Goal: Information Seeking & Learning: Learn about a topic

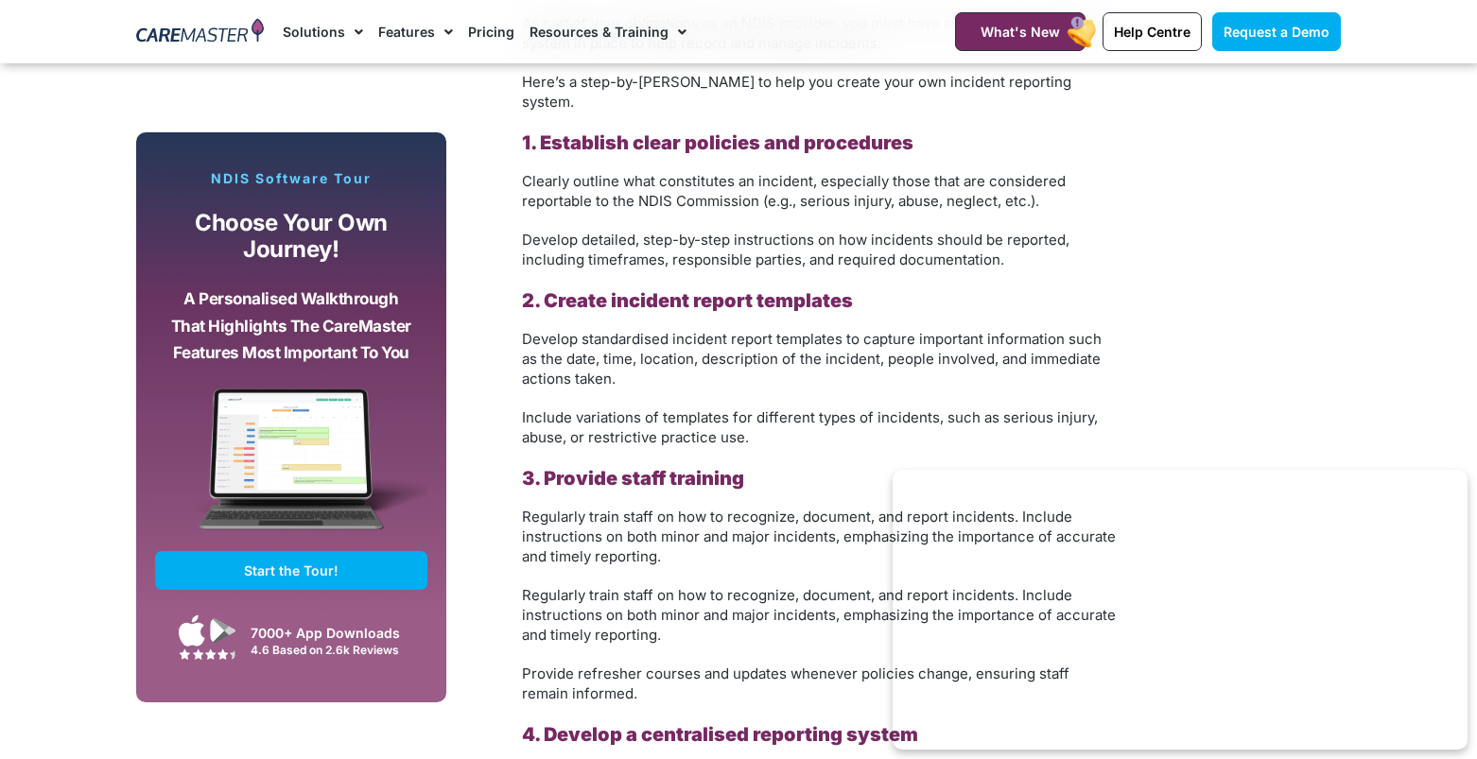
scroll to position [3557, 0]
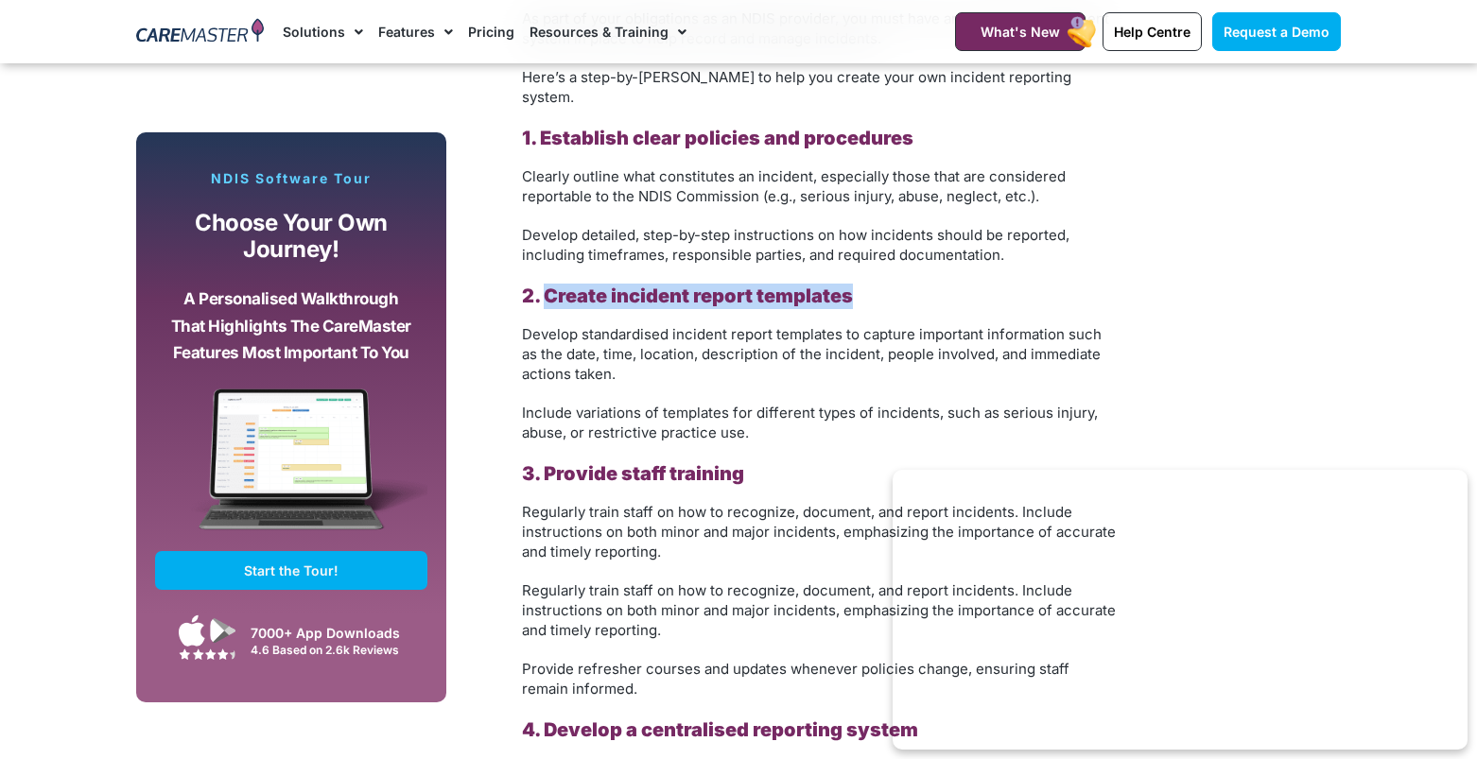
copy b "Create incident report templates"
drag, startPoint x: 548, startPoint y: 263, endPoint x: 936, endPoint y: 265, distance: 387.6
click at [936, 284] on h3 "2. Create incident report templates" at bounding box center [820, 297] width 596 height 26
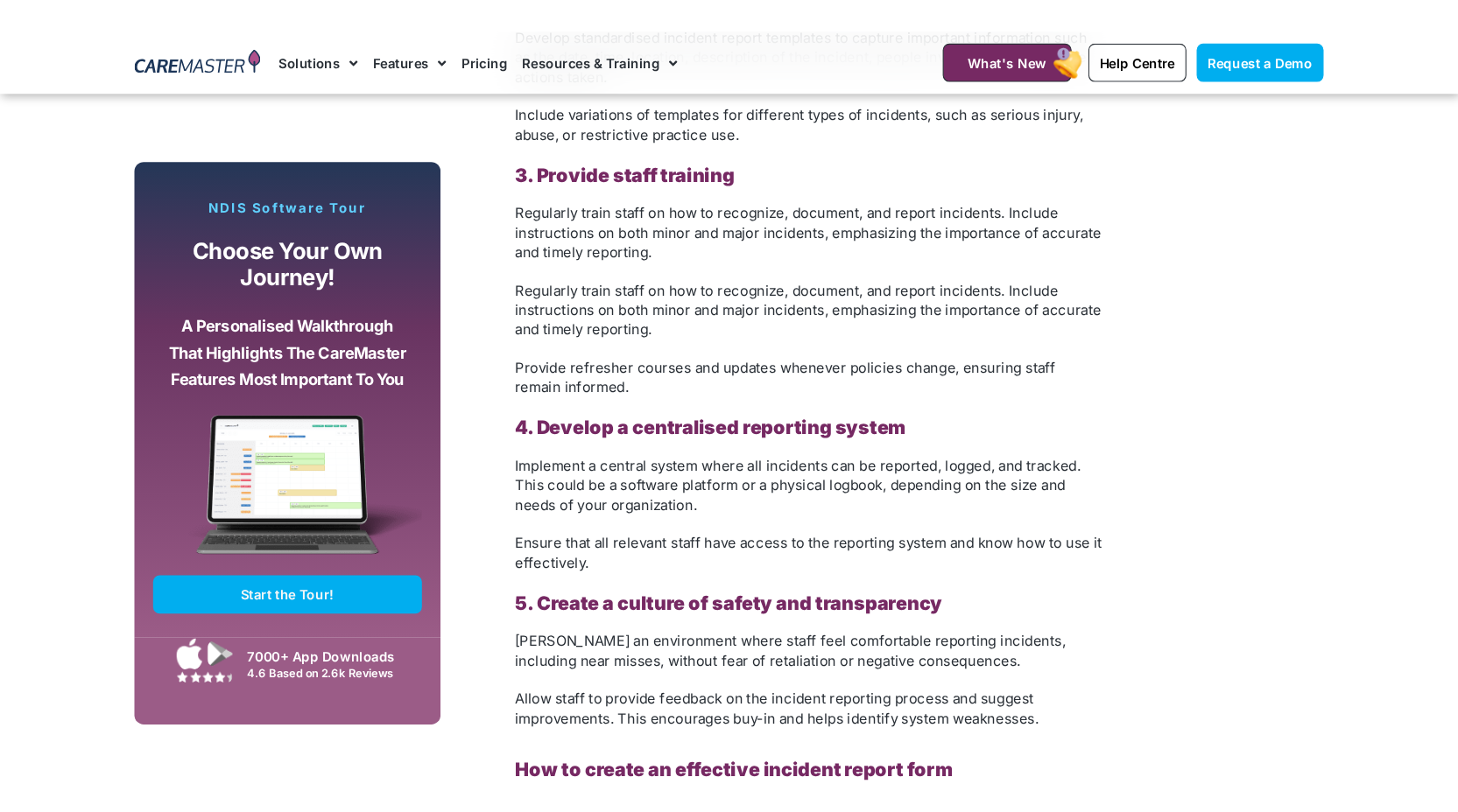
scroll to position [3567, 0]
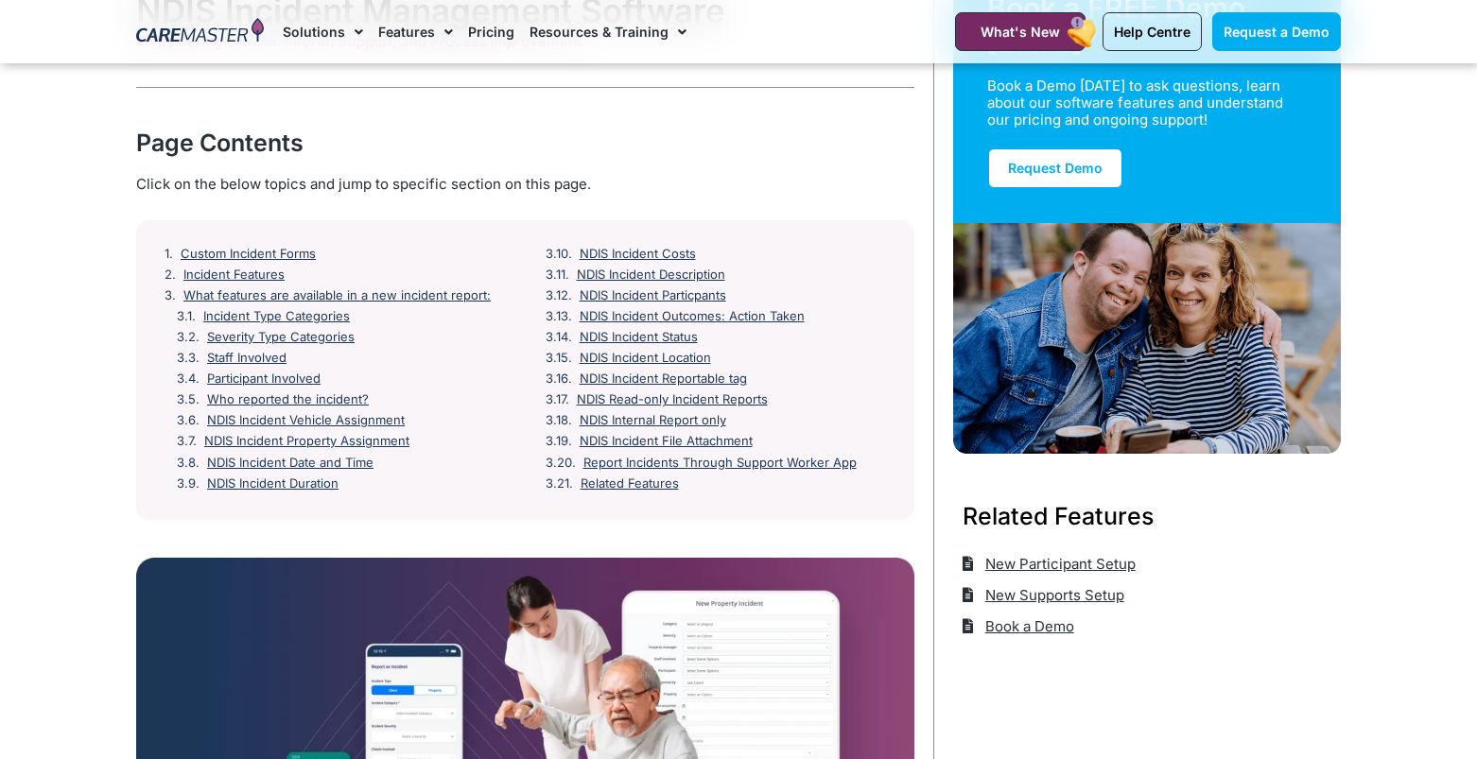
scroll to position [165, 0]
click at [304, 251] on link "Custom Incident Forms" at bounding box center [252, 253] width 140 height 15
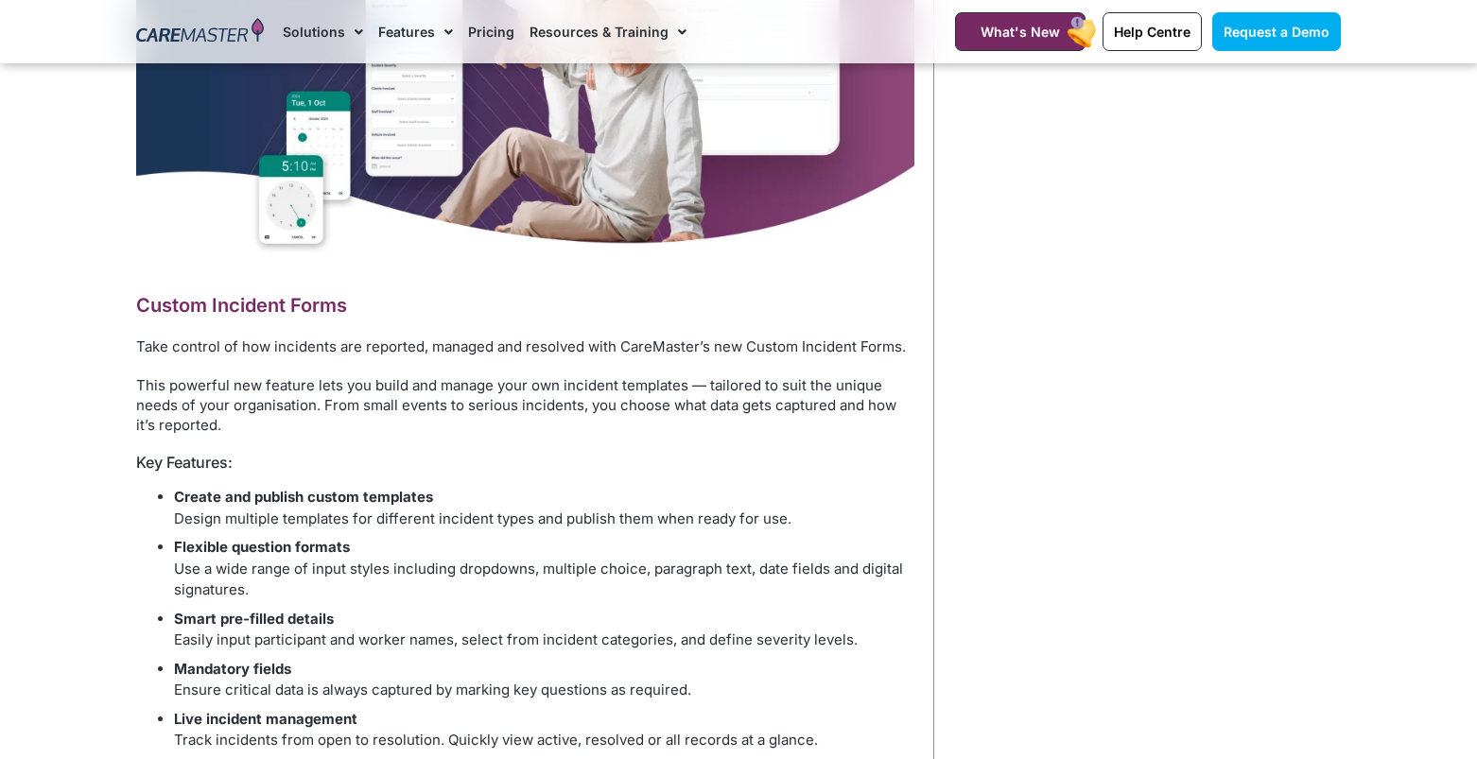
scroll to position [818, 0]
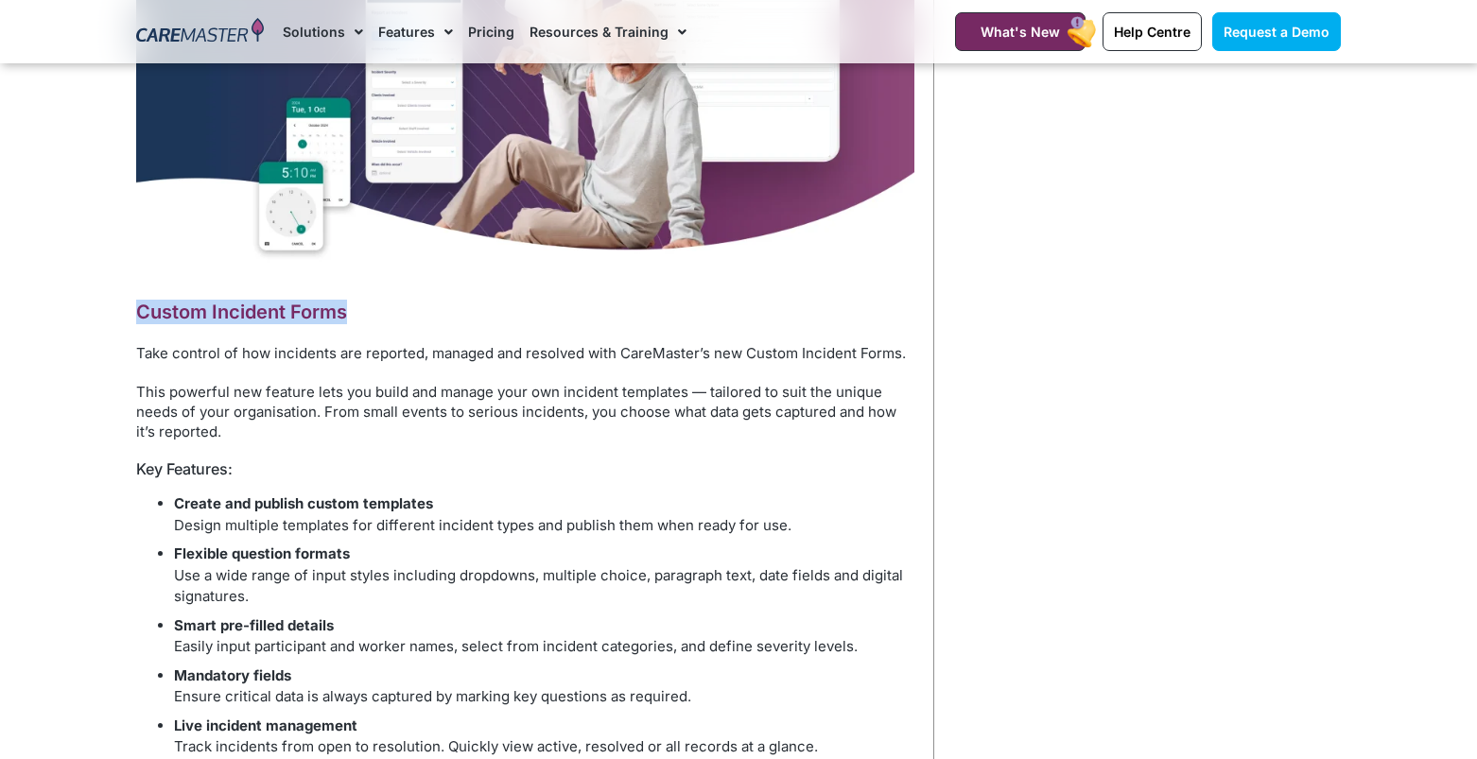
copy h2 "Custom Incident Forms"
drag, startPoint x: 132, startPoint y: 312, endPoint x: 349, endPoint y: 309, distance: 216.5
